Goal: Task Accomplishment & Management: Complete application form

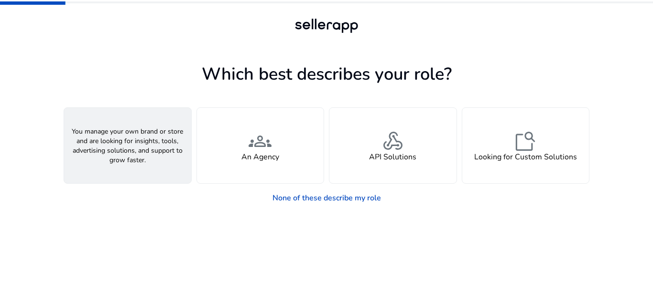
click at [142, 135] on div "person A Seller" at bounding box center [127, 145] width 127 height 75
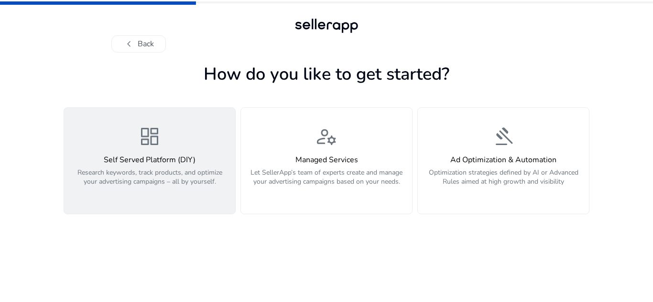
click at [183, 139] on div "dashboard Self Served Platform (DIY) Research keywords, track products, and opt…" at bounding box center [150, 161] width 160 height 72
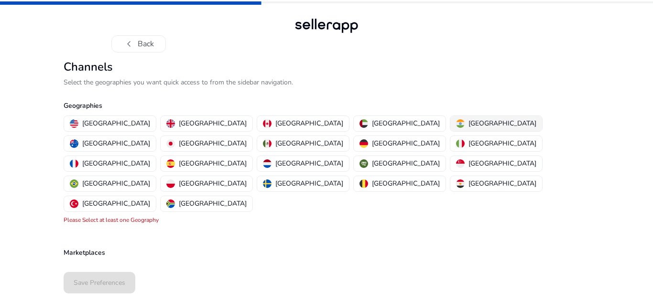
click at [468, 122] on p "[GEOGRAPHIC_DATA]" at bounding box center [502, 123] width 68 height 10
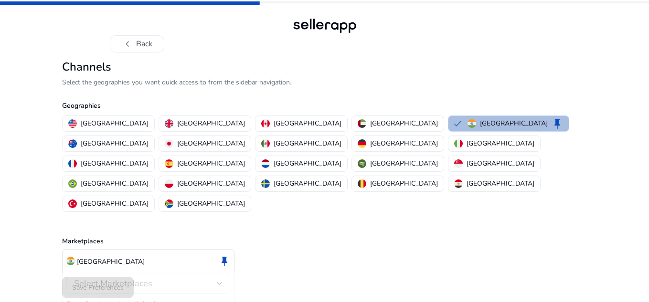
scroll to position [6, 0]
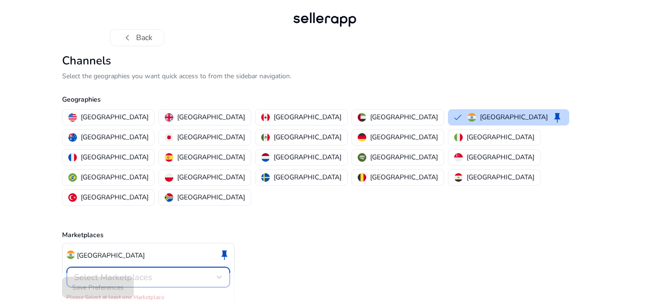
click at [164, 272] on div "Select Marketplaces" at bounding box center [145, 277] width 143 height 11
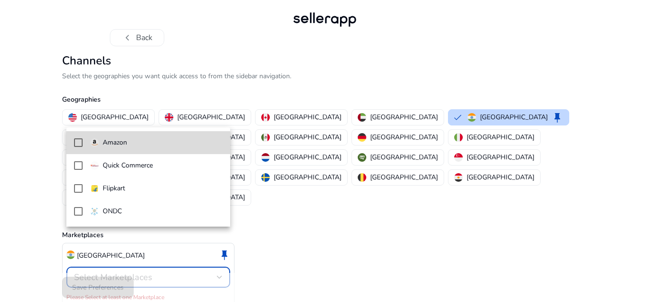
click at [143, 144] on span "Amazon" at bounding box center [156, 143] width 132 height 11
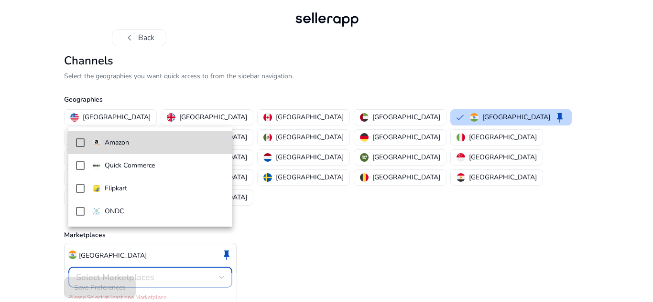
scroll to position [0, 0]
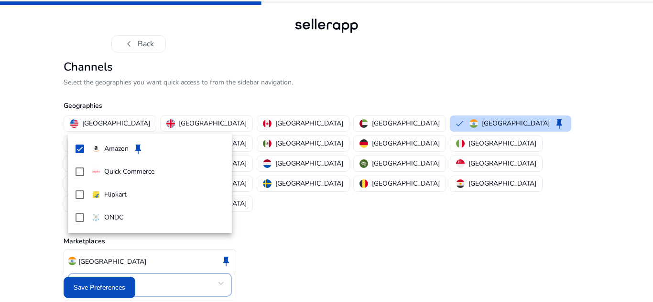
click at [306, 250] on div at bounding box center [326, 151] width 653 height 302
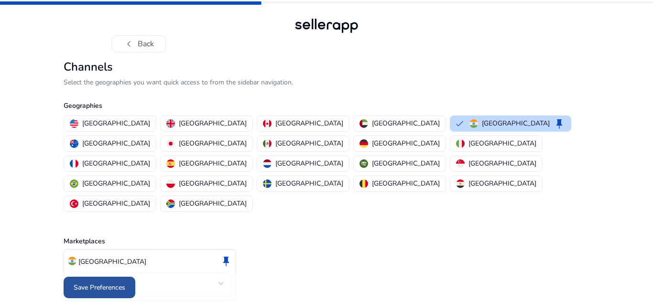
click at [90, 278] on span at bounding box center [100, 288] width 72 height 23
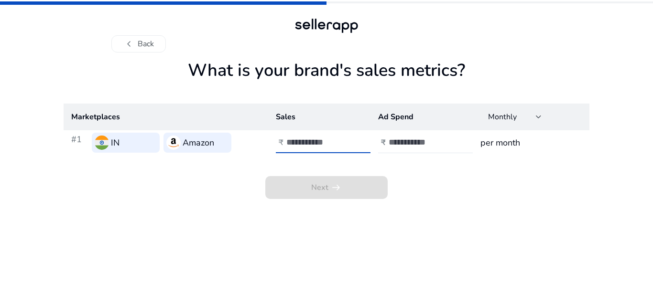
click at [313, 142] on input "number" at bounding box center [318, 142] width 64 height 11
click at [404, 142] on input "number" at bounding box center [420, 142] width 64 height 11
click at [475, 202] on app-sales-metrics "What is your brand's sales metrics? Marketplaces Sales Ad Spend Monthly #1 IN A…" at bounding box center [326, 181] width 525 height 242
